Goal: Task Accomplishment & Management: Use online tool/utility

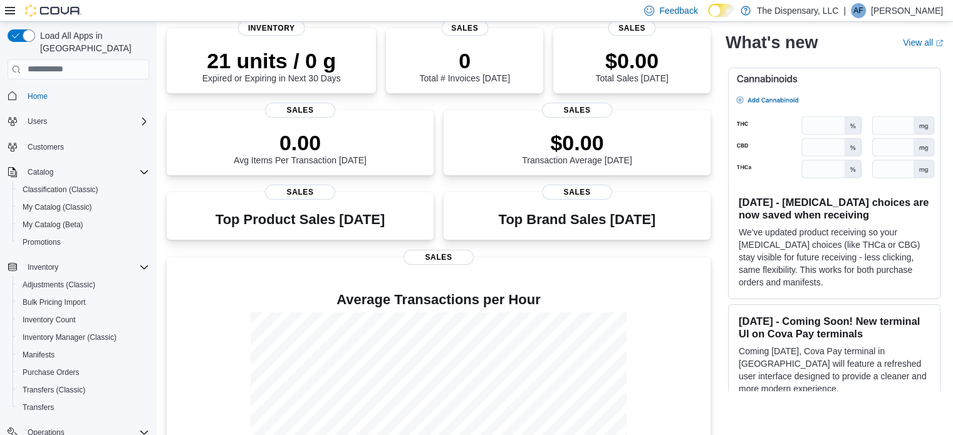
scroll to position [263, 0]
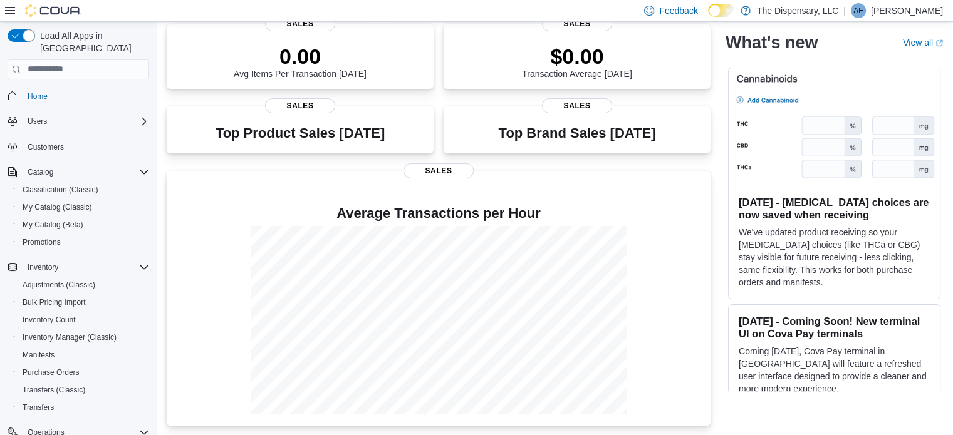
click at [139, 428] on icon "Complex example" at bounding box center [144, 433] width 10 height 10
drag, startPoint x: 138, startPoint y: 423, endPoint x: 118, endPoint y: 417, distance: 21.6
click at [118, 425] on div "Operations" at bounding box center [86, 432] width 127 height 15
click at [140, 431] on icon "Complex example" at bounding box center [144, 433] width 8 height 4
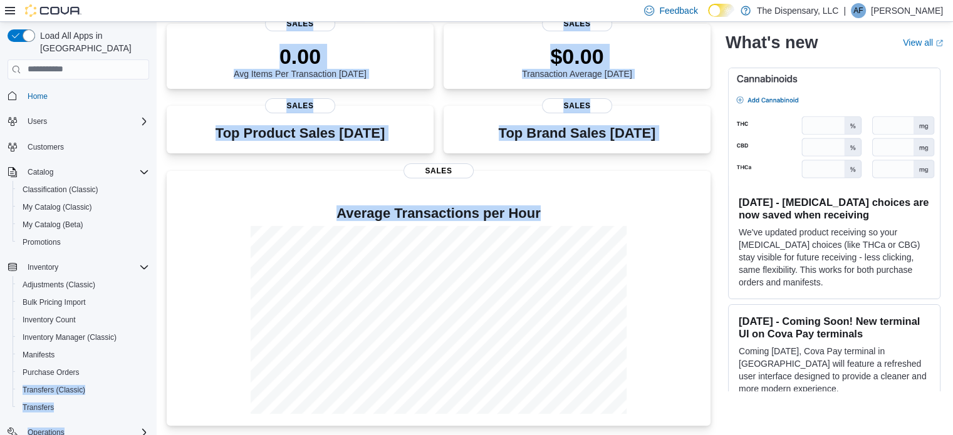
drag, startPoint x: 155, startPoint y: 368, endPoint x: 126, endPoint y: 454, distance: 89.9
click at [45, 428] on span "Operations" at bounding box center [46, 433] width 37 height 10
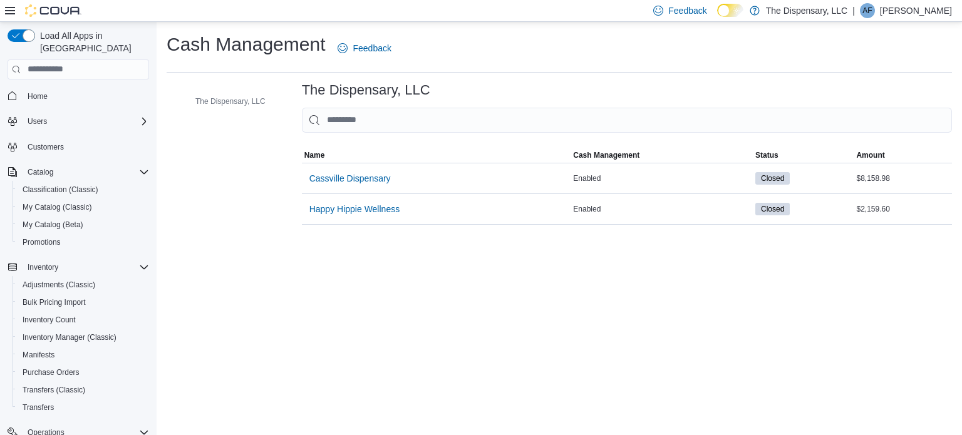
click at [13, 17] on div at bounding box center [43, 10] width 76 height 21
click at [10, 13] on icon at bounding box center [10, 11] width 10 height 10
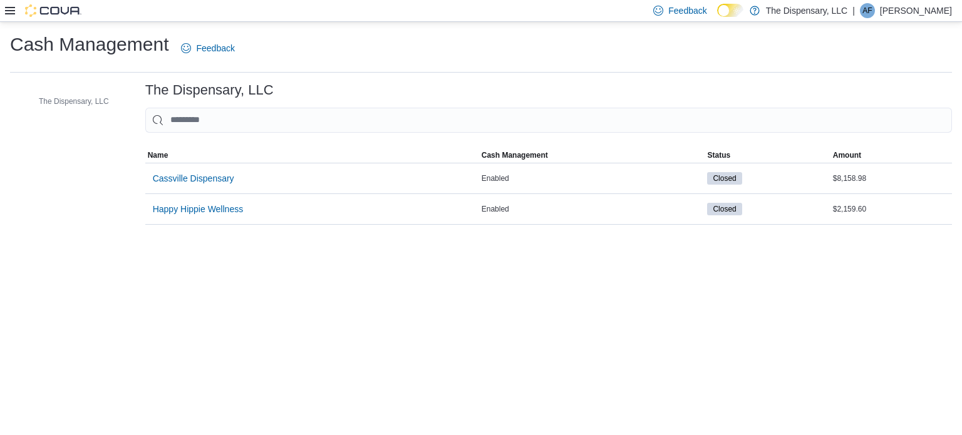
click at [10, 13] on icon at bounding box center [10, 11] width 10 height 10
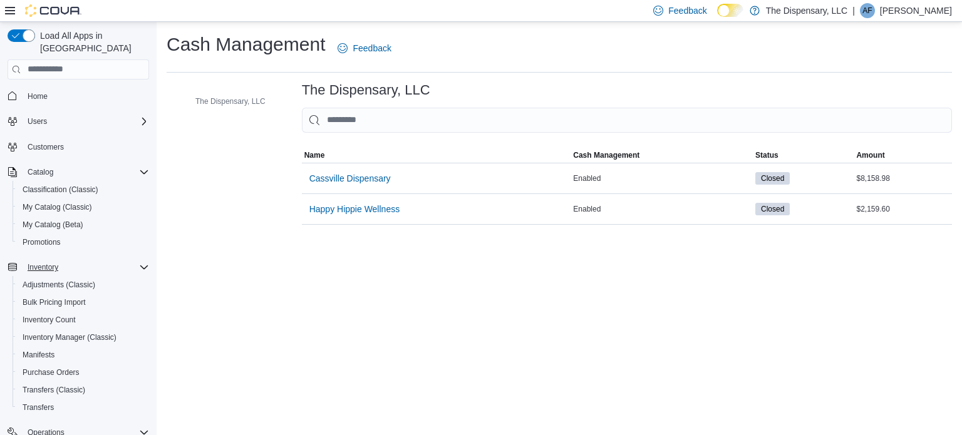
click at [141, 262] on icon "Complex example" at bounding box center [144, 267] width 10 height 10
